Goal: Task Accomplishment & Management: Use online tool/utility

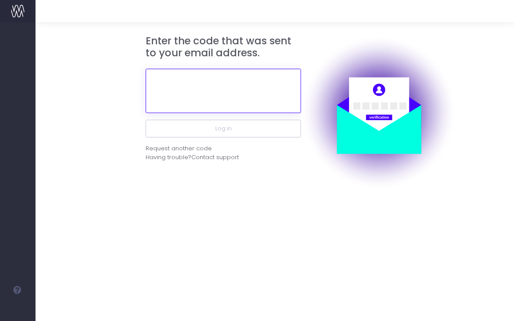
click at [225, 93] on input "text" at bounding box center [223, 91] width 155 height 44
paste input "764331"
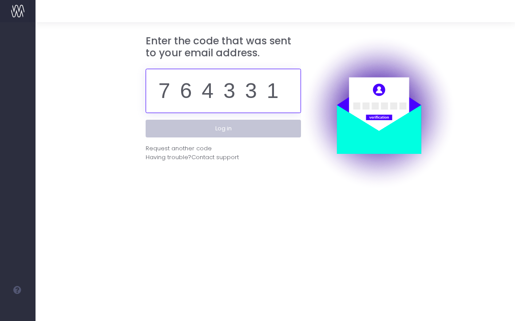
type input "764331"
click at [237, 126] on button "Log in" at bounding box center [223, 129] width 155 height 18
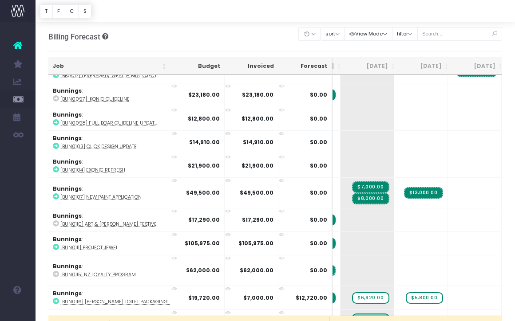
scroll to position [371, 148]
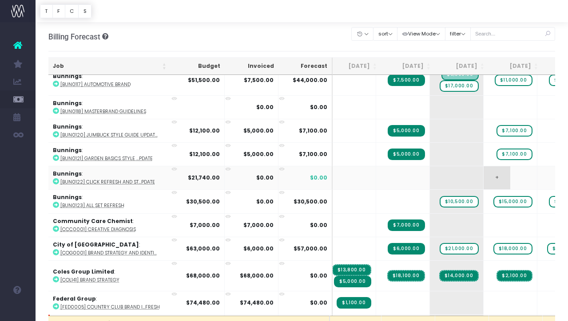
click at [483, 177] on span "+" at bounding box center [496, 177] width 27 height 23
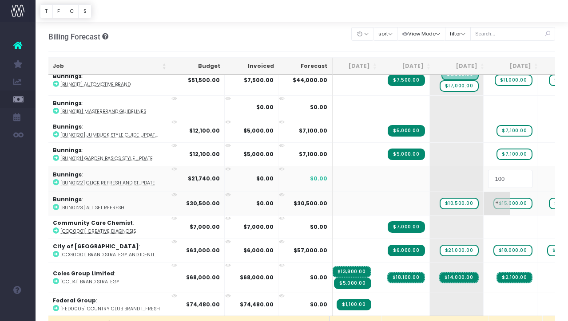
type input "1000"
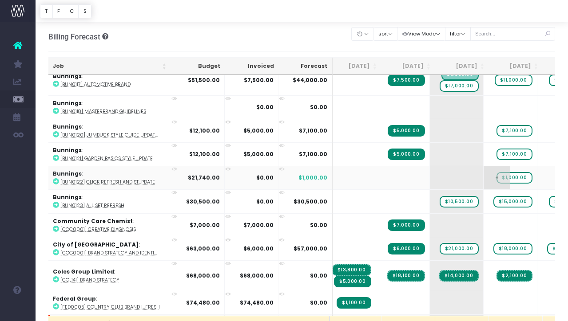
click at [496, 176] on span "$1,000.00" at bounding box center [513, 178] width 35 height 12
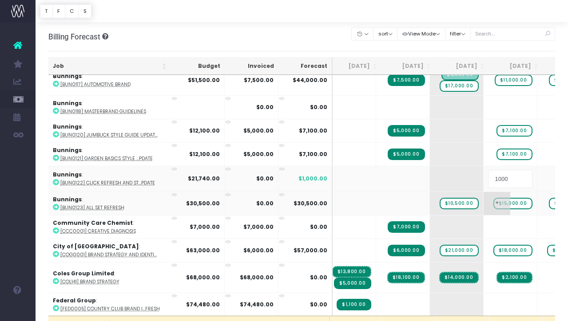
type input "10000"
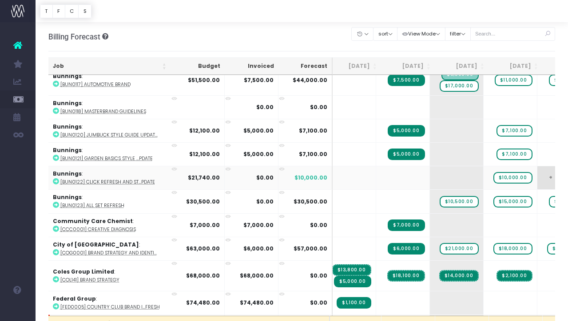
click at [514, 175] on span "+" at bounding box center [550, 177] width 27 height 23
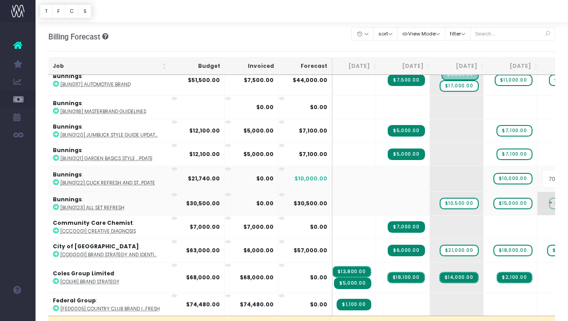
type input "7000"
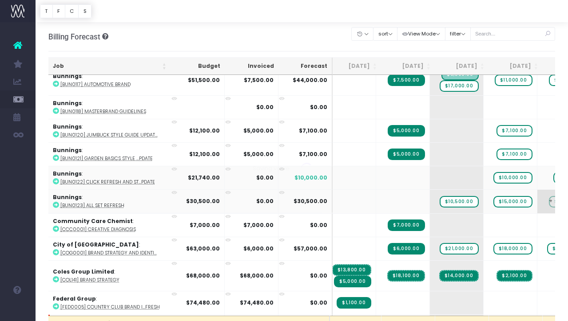
click at [500, 204] on body "Oh my... this is bad. wayahead wasn't able to load this page. Please contact su…" at bounding box center [284, 160] width 568 height 321
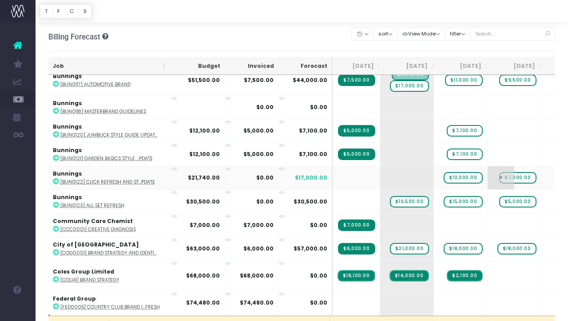
scroll to position [0, 125]
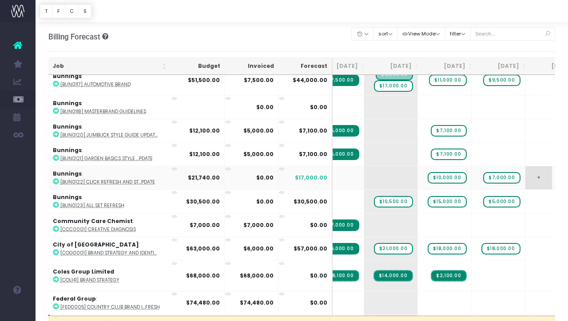
click at [514, 173] on span "+" at bounding box center [538, 177] width 27 height 23
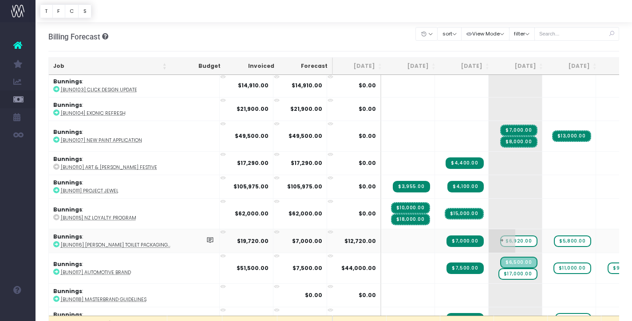
scroll to position [402, 0]
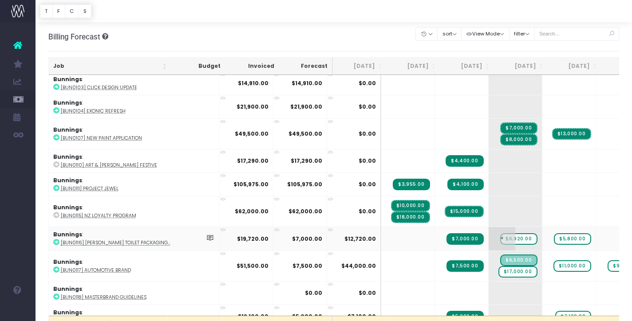
click at [500, 237] on span "$6,920.00" at bounding box center [518, 239] width 37 height 12
click at [500, 240] on span "$6,920.00" at bounding box center [518, 239] width 37 height 12
click at [132, 240] on abbr "[BUN0116] [PERSON_NAME] Toilet Packaging..." at bounding box center [116, 243] width 110 height 7
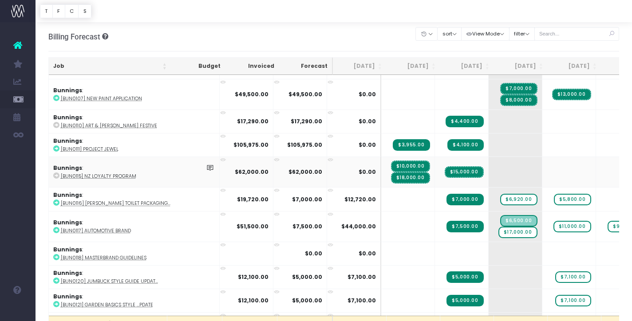
scroll to position [443, 0]
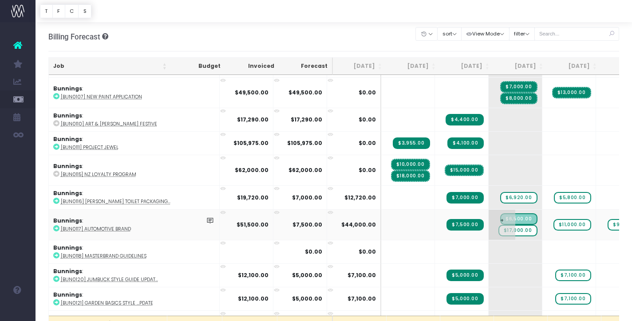
click at [500, 218] on span "$6,500.00" at bounding box center [518, 219] width 37 height 12
click at [498, 230] on span "$17,000.00" at bounding box center [517, 231] width 39 height 12
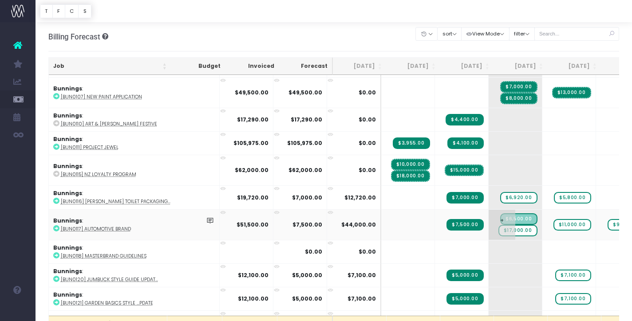
click at [498, 230] on span "$17,000.00" at bounding box center [517, 231] width 39 height 12
click at [498, 227] on span "$17,000.00" at bounding box center [517, 231] width 39 height 12
click at [114, 228] on abbr "[BUN0117] Automotive Brand" at bounding box center [96, 229] width 70 height 7
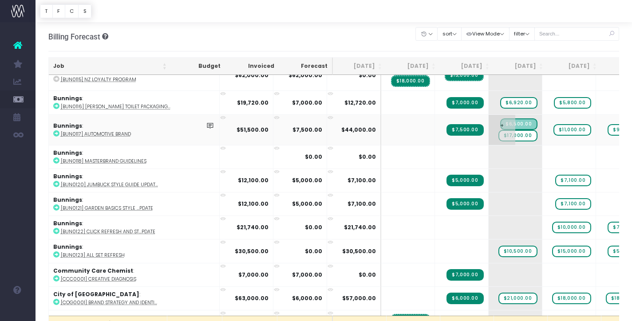
scroll to position [544, 0]
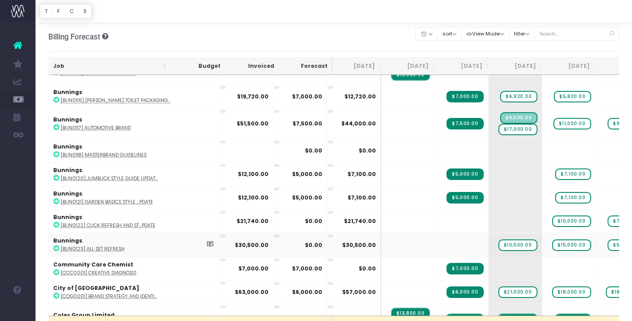
click at [94, 248] on abbr "[BUN0123] All Set Refresh" at bounding box center [93, 249] width 64 height 7
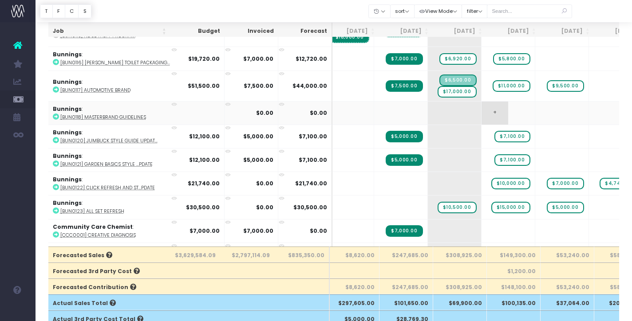
scroll to position [498, 61]
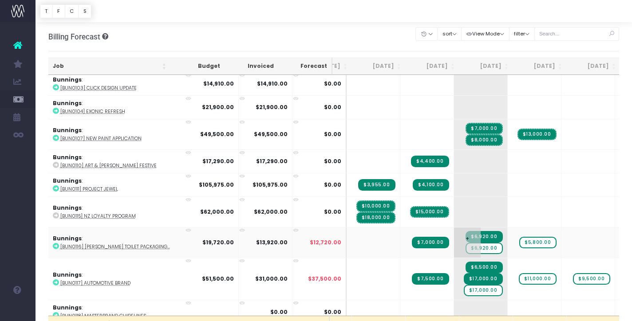
scroll to position [402, 35]
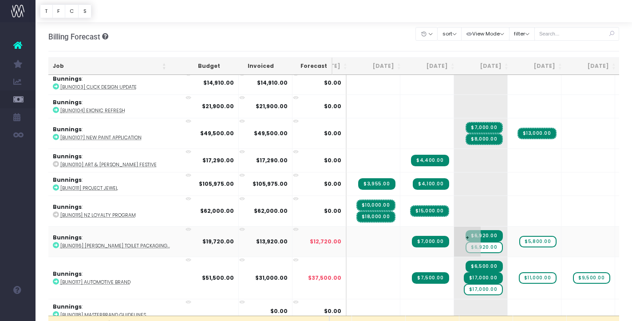
click at [465, 245] on span "$6,920.00" at bounding box center [483, 248] width 37 height 12
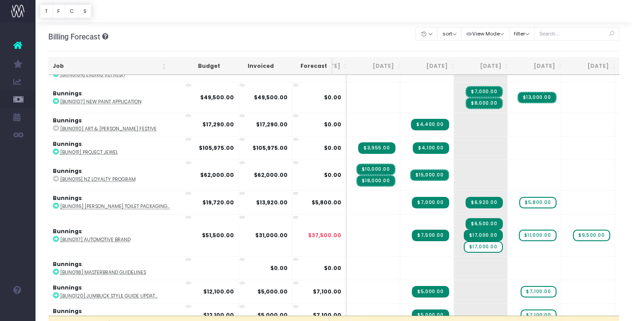
scroll to position [445, 35]
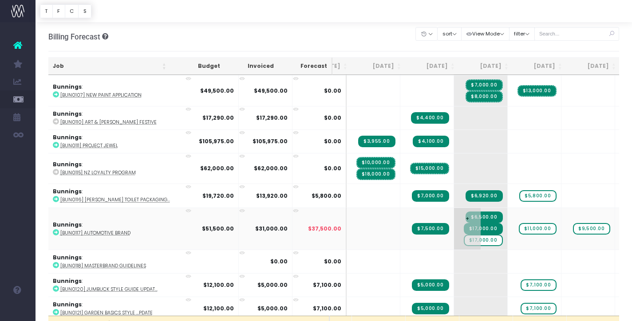
click at [464, 238] on span "$17,000.00" at bounding box center [483, 241] width 39 height 12
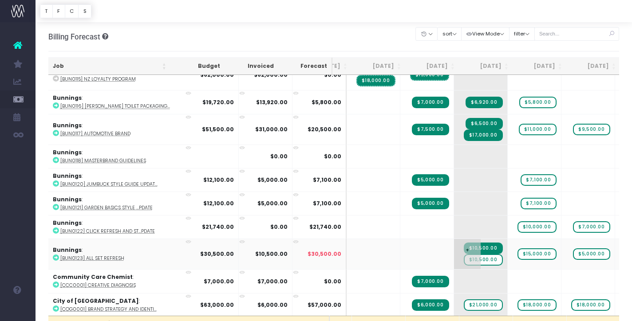
scroll to position [543, 35]
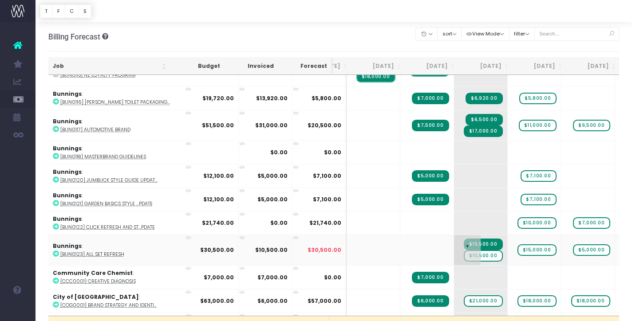
click at [464, 257] on span "$10,500.00" at bounding box center [483, 256] width 39 height 12
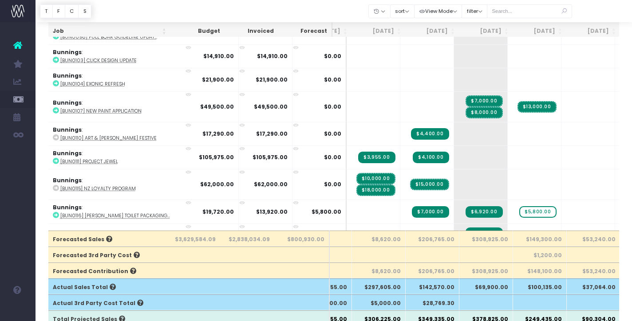
scroll to position [0, 35]
